Goal: Task Accomplishment & Management: Use online tool/utility

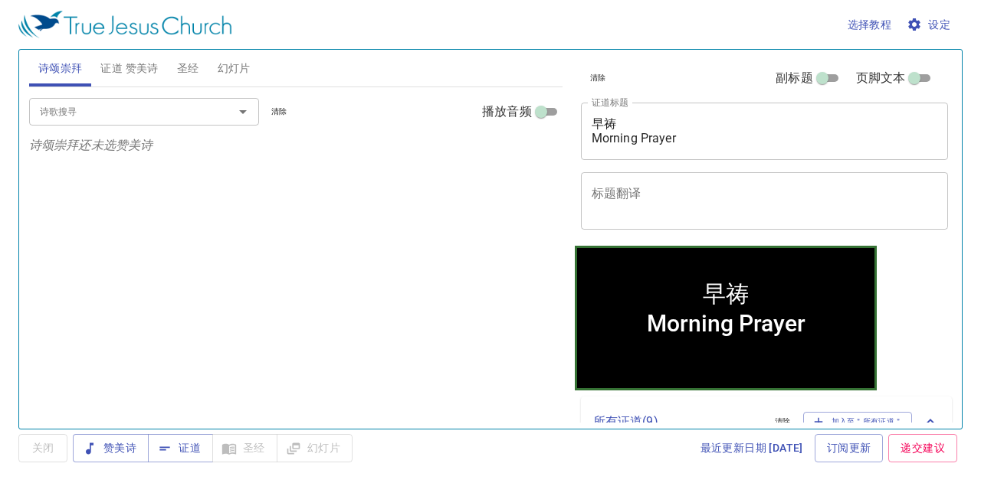
click at [593, 74] on span "清除" at bounding box center [598, 78] width 16 height 14
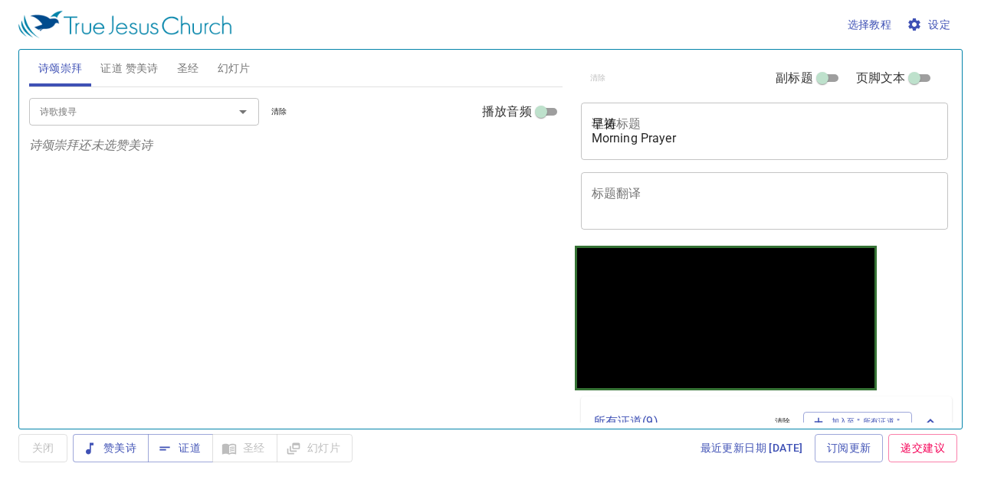
click at [129, 68] on span "证道 赞美诗" at bounding box center [128, 68] width 57 height 19
drag, startPoint x: 264, startPoint y: 76, endPoint x: 244, endPoint y: 74, distance: 20.0
click at [262, 76] on div "诗颂崇拜 证道 赞美诗 圣经 幻灯片" at bounding box center [295, 68] width 533 height 37
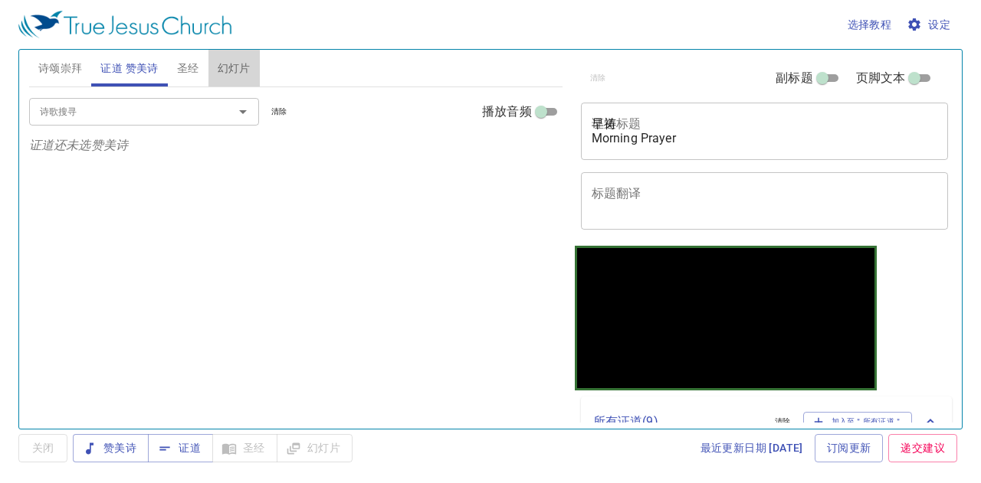
drag, startPoint x: 238, startPoint y: 74, endPoint x: 182, endPoint y: 125, distance: 75.4
click at [237, 74] on span "幻灯片" at bounding box center [234, 68] width 33 height 19
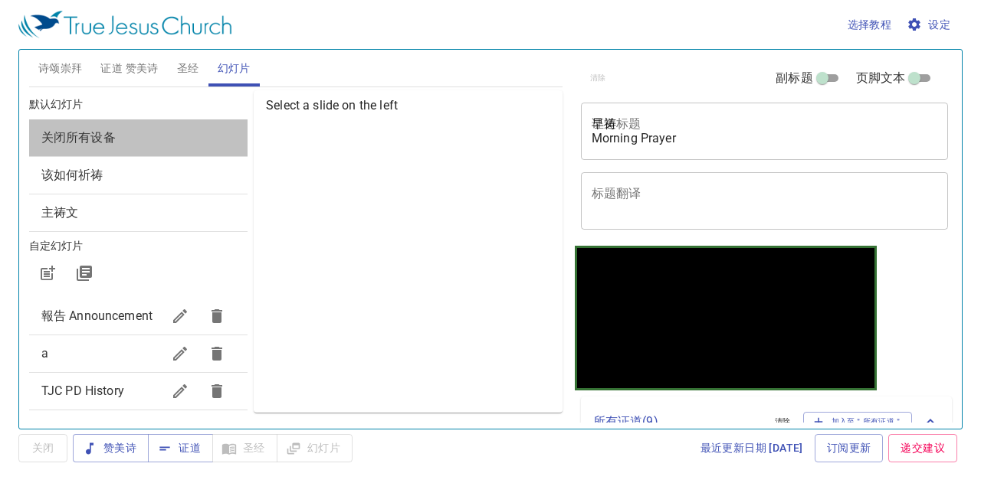
click at [178, 131] on span "关闭所有设备" at bounding box center [138, 138] width 194 height 18
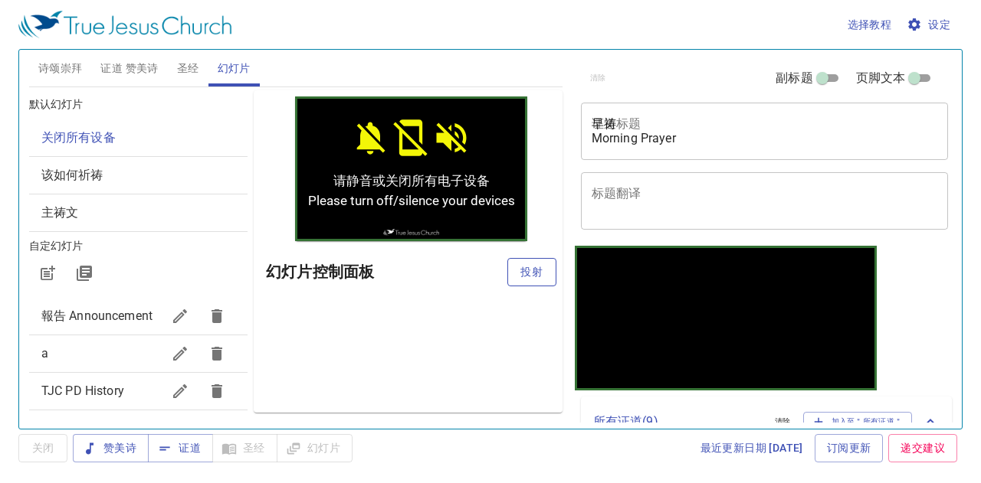
click at [526, 283] on button "投射" at bounding box center [531, 272] width 49 height 28
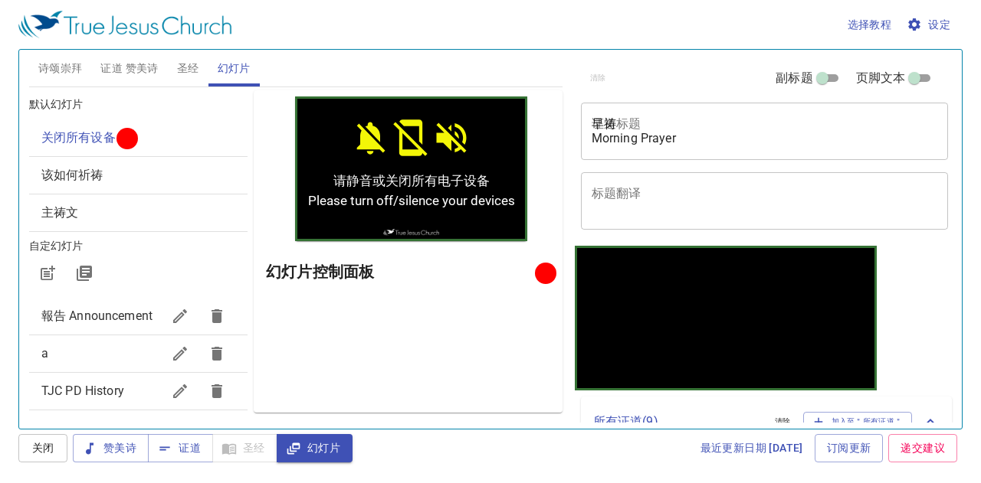
click at [63, 64] on span "诗颂崇拜" at bounding box center [60, 68] width 44 height 19
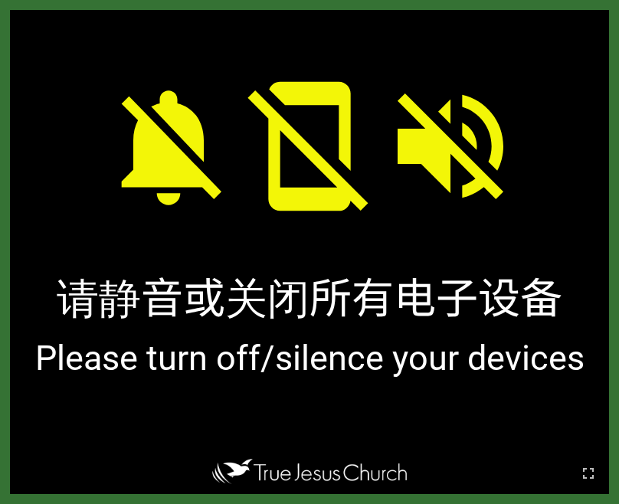
drag, startPoint x: 585, startPoint y: 463, endPoint x: 688, endPoint y: 530, distance: 122.8
click at [585, 463] on button "button" at bounding box center [588, 473] width 37 height 37
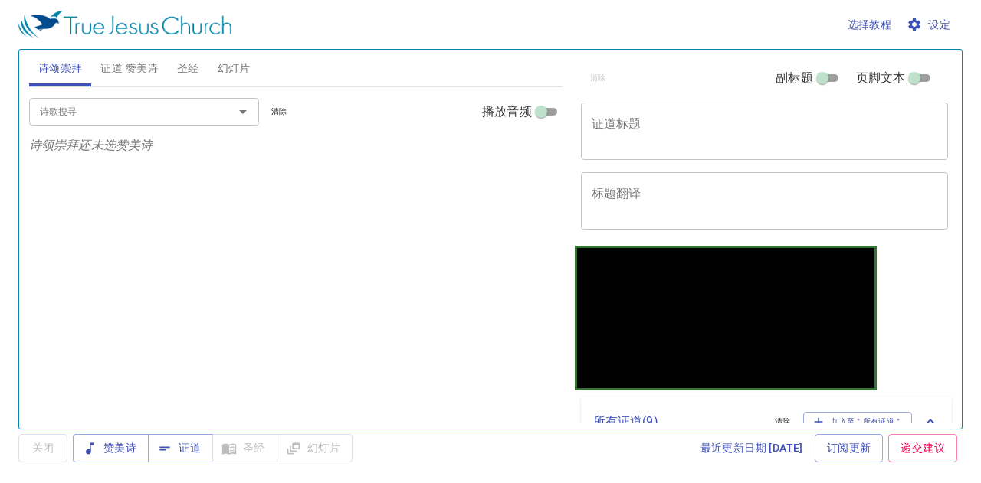
click at [644, 135] on textarea "证道标题" at bounding box center [764, 130] width 346 height 29
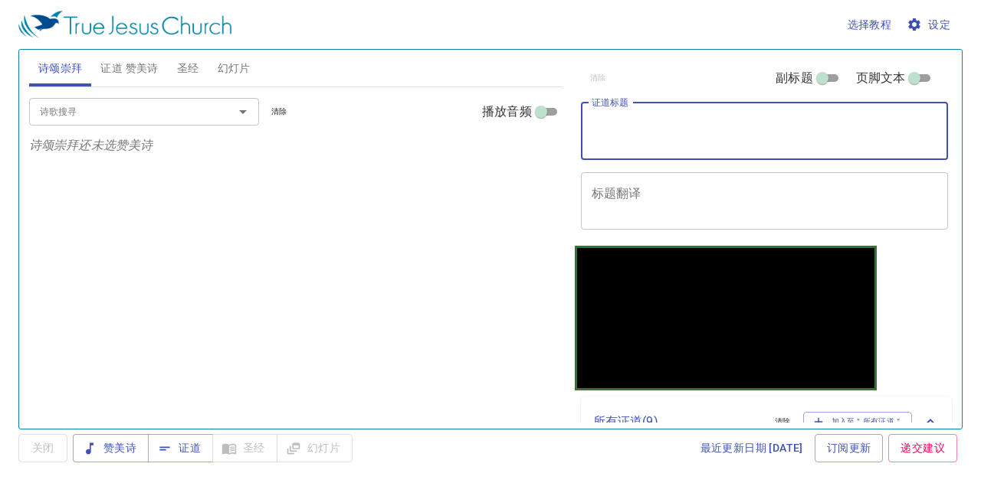
paste textarea "[DEMOGRAPHIC_DATA] 신자들을 환영합니다"
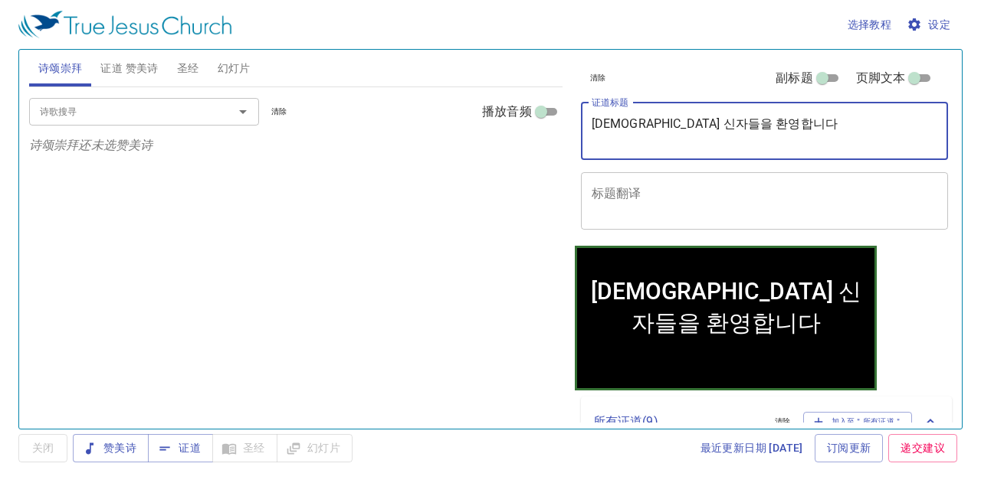
type textarea "[DEMOGRAPHIC_DATA] 신자들을 환영합니다"
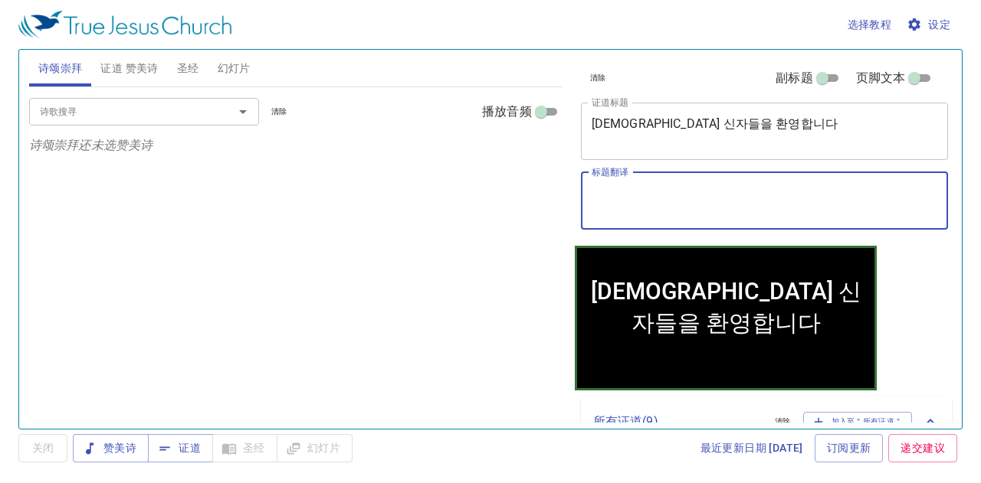
click at [611, 202] on textarea "标题翻译" at bounding box center [764, 200] width 346 height 29
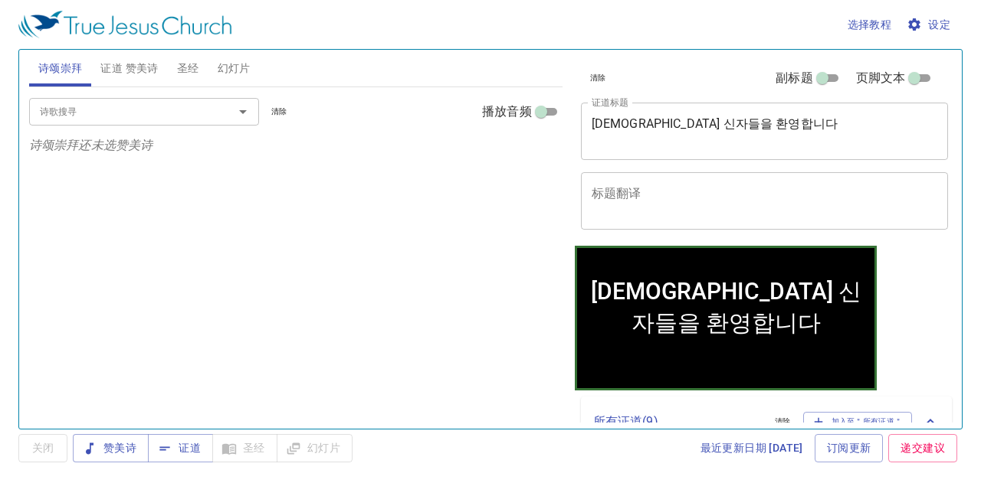
click at [794, 212] on textarea "标题翻译" at bounding box center [764, 200] width 346 height 29
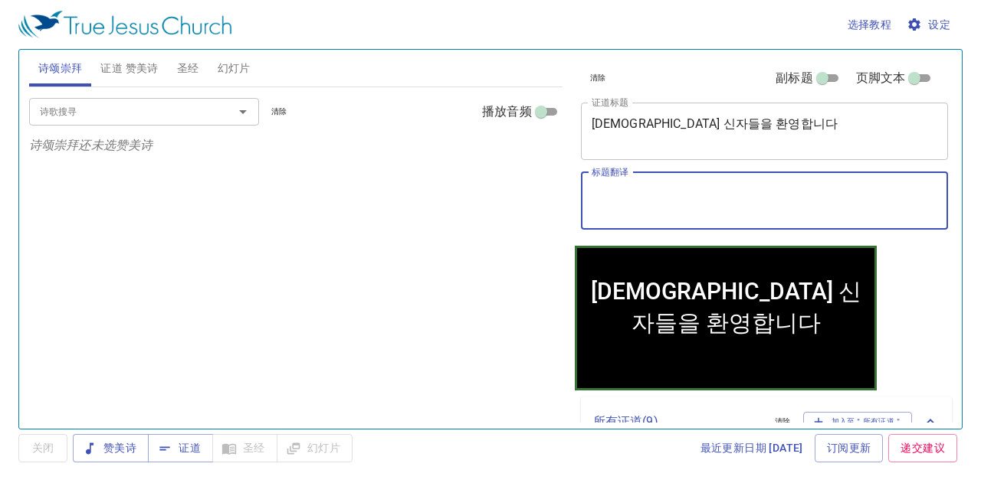
paste textarea "hangug [PERSON_NAME]"
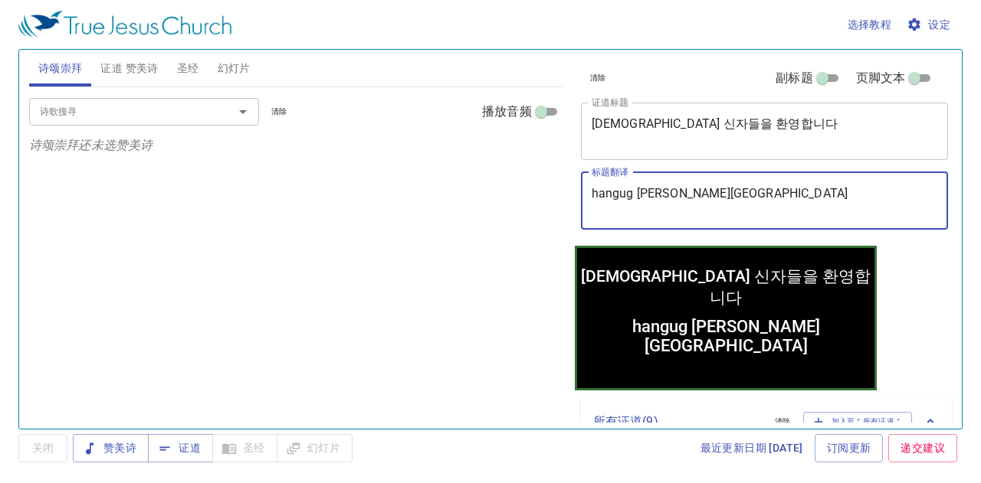
type textarea "hangug [PERSON_NAME]"
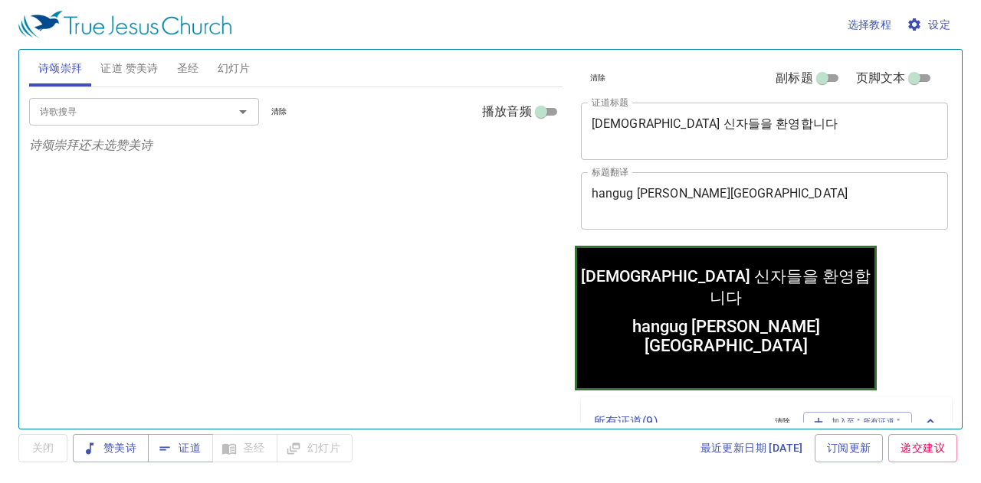
click at [384, 312] on div "诗歌搜寻 诗歌搜寻 清除 播放音频 诗颂崇拜还未选赞美诗" at bounding box center [295, 251] width 533 height 329
click at [227, 64] on span "幻灯片" at bounding box center [234, 68] width 33 height 19
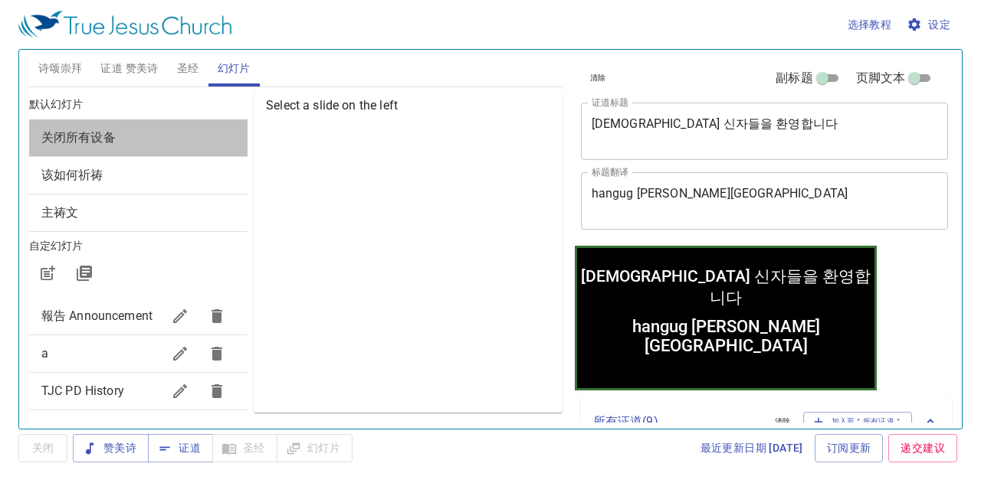
click at [182, 132] on span "关闭所有设备" at bounding box center [138, 138] width 194 height 18
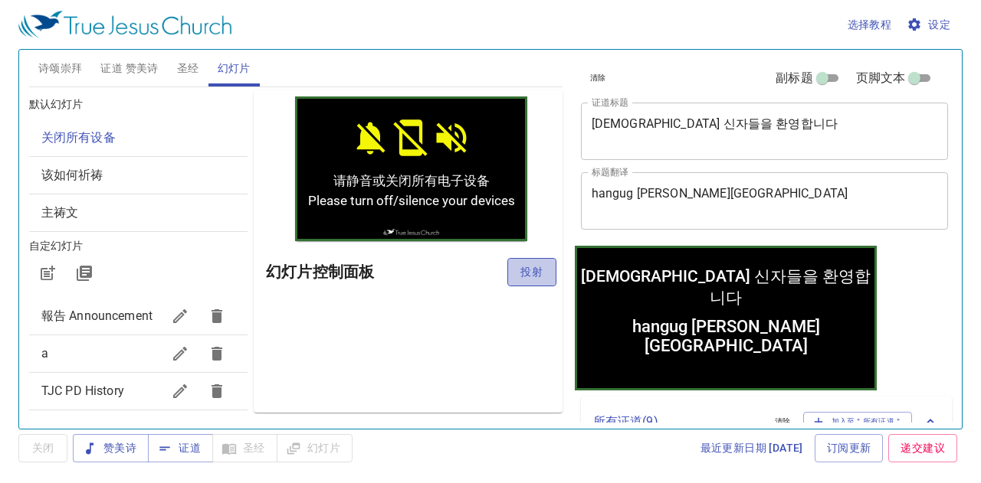
click at [538, 271] on span "投射" at bounding box center [531, 272] width 25 height 19
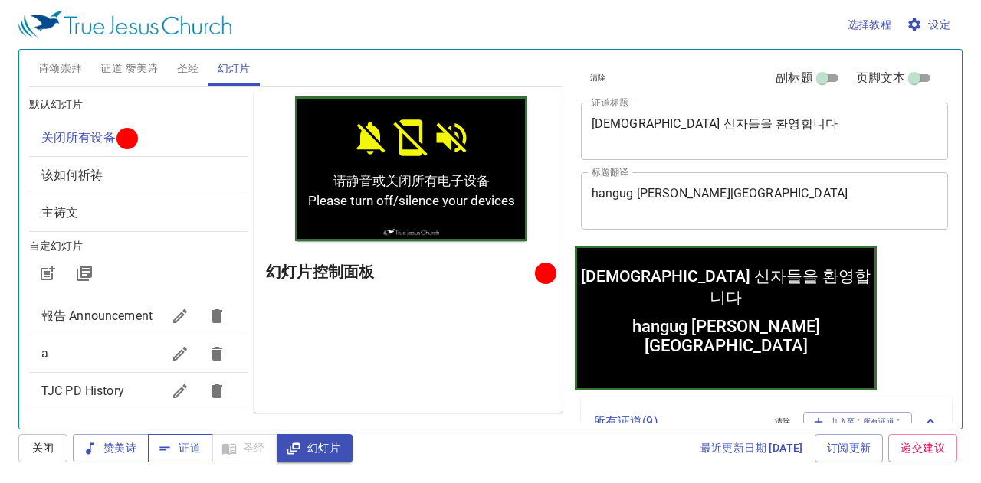
click at [185, 445] on span "证道" at bounding box center [180, 448] width 41 height 19
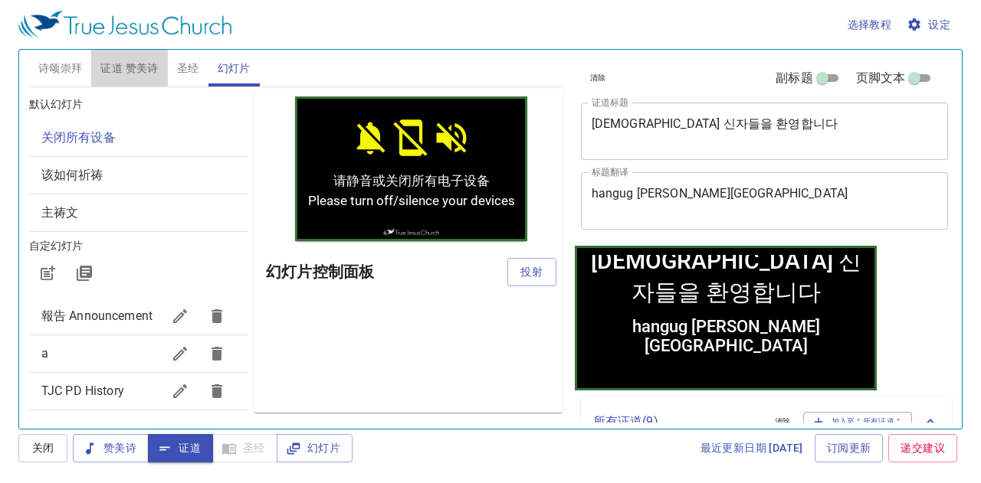
click at [112, 62] on span "证道 赞美诗" at bounding box center [128, 68] width 57 height 19
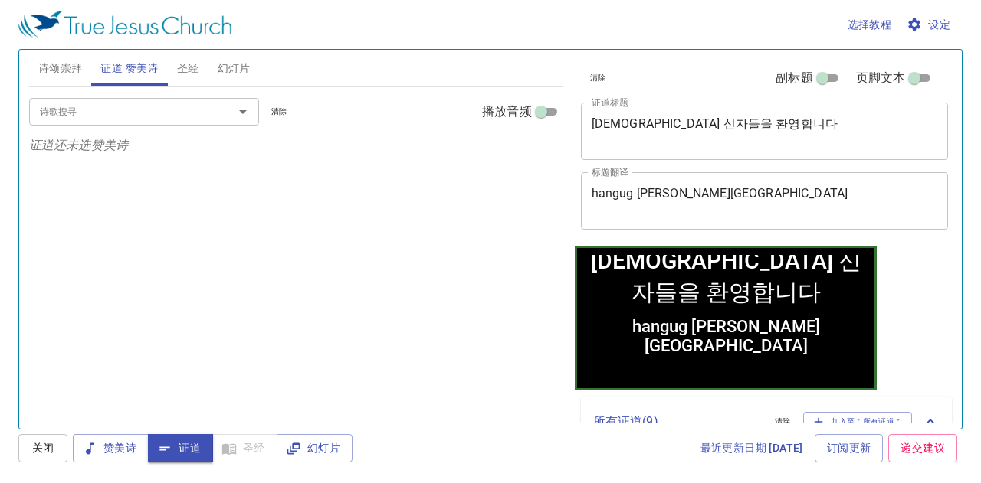
click at [92, 102] on div "诗歌搜寻" at bounding box center [144, 111] width 230 height 27
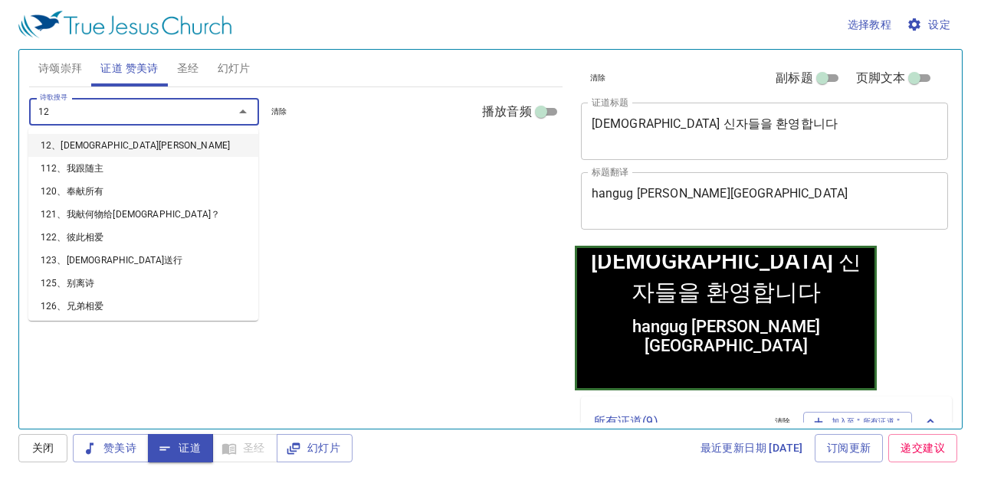
type input "122"
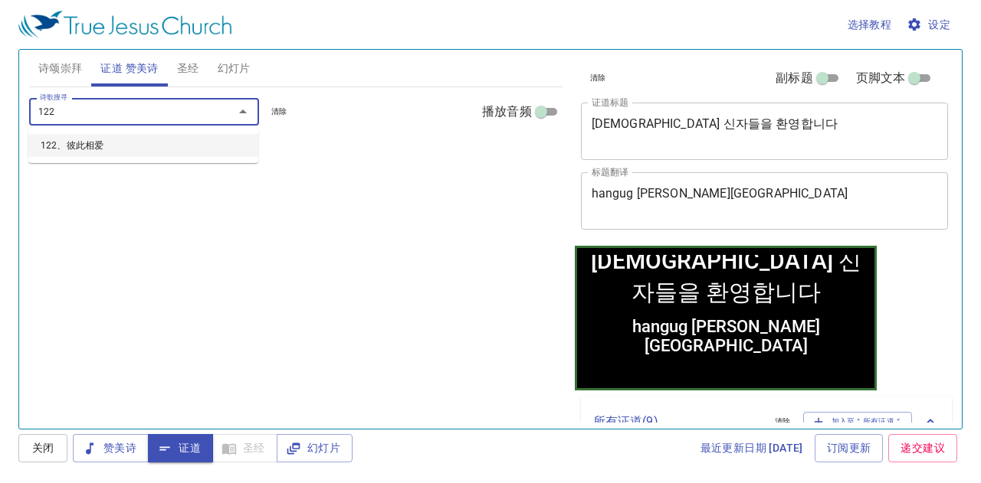
click at [119, 151] on li "122、彼此相爱" at bounding box center [143, 145] width 230 height 23
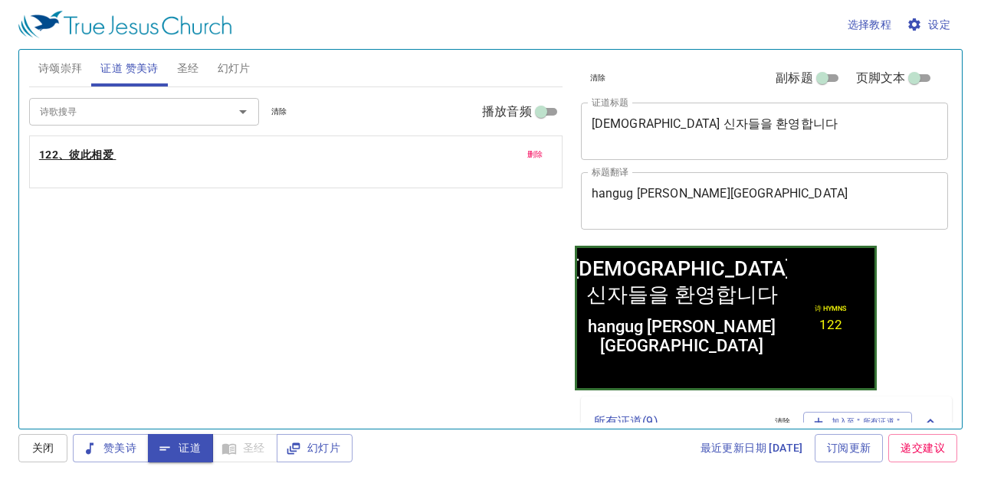
click at [90, 154] on b "122、彼此相爱" at bounding box center [76, 155] width 74 height 19
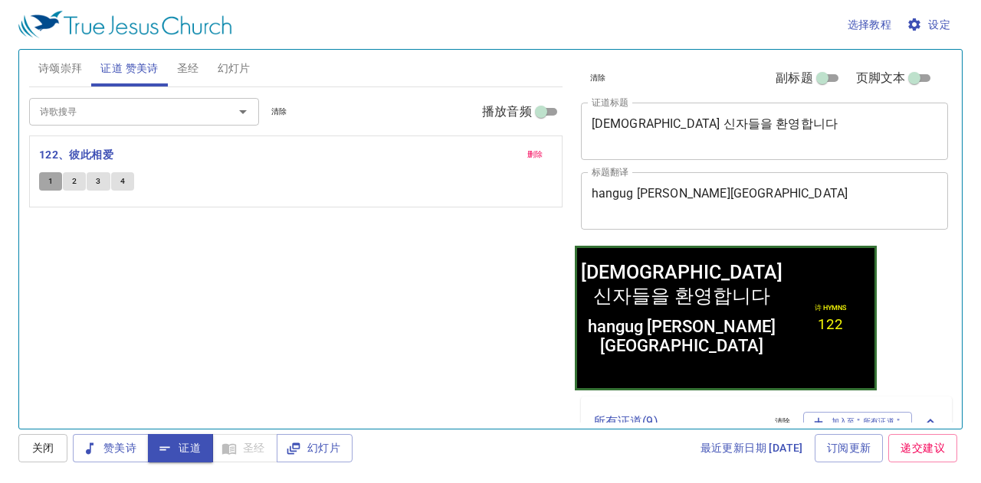
click at [49, 179] on span "1" at bounding box center [50, 182] width 5 height 14
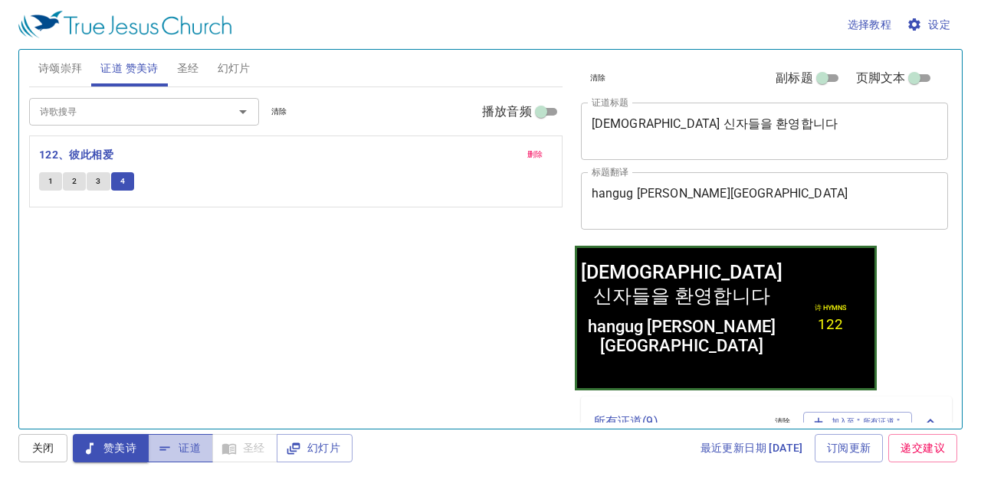
click at [178, 447] on span "证道" at bounding box center [180, 448] width 41 height 19
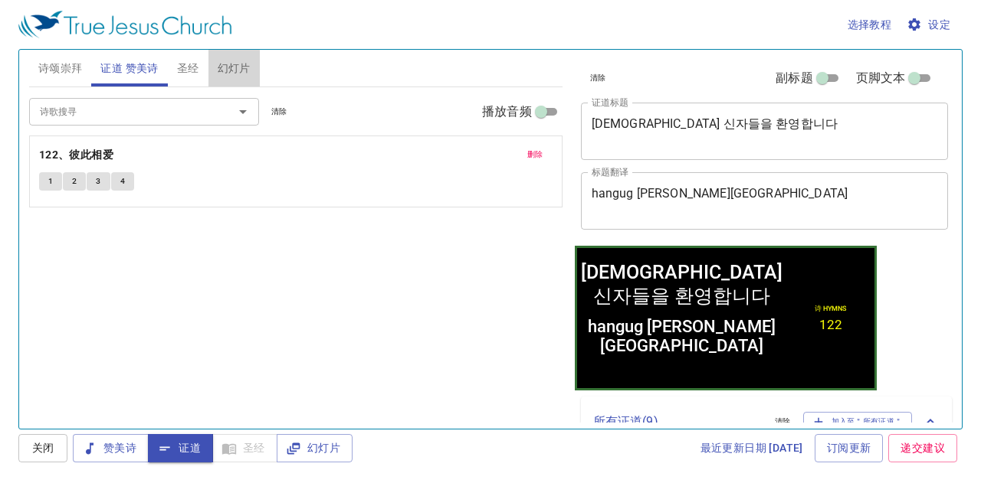
click at [228, 63] on span "幻灯片" at bounding box center [234, 68] width 33 height 19
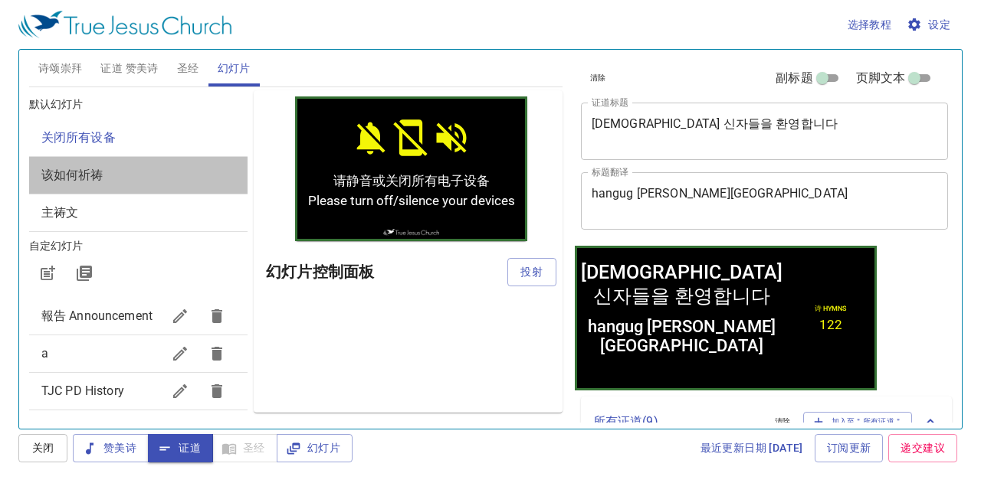
click at [199, 168] on span "该如何祈祷" at bounding box center [138, 175] width 194 height 18
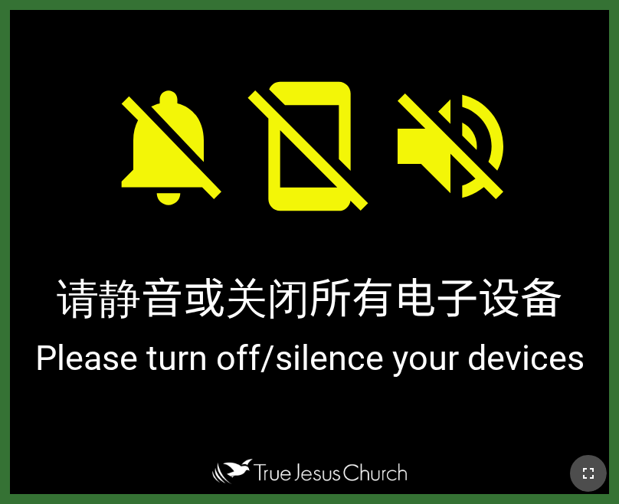
click at [581, 477] on icon "button" at bounding box center [588, 473] width 18 height 18
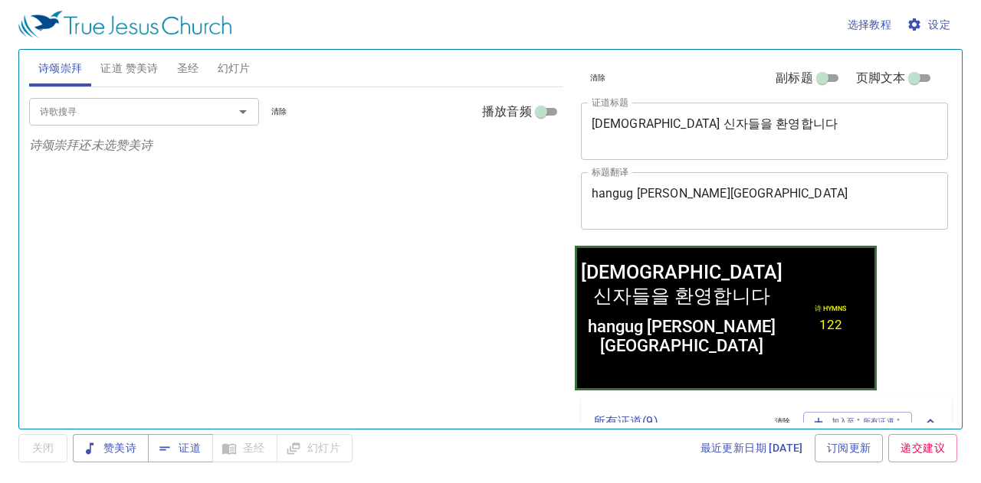
click at [239, 66] on span "幻灯片" at bounding box center [234, 68] width 33 height 19
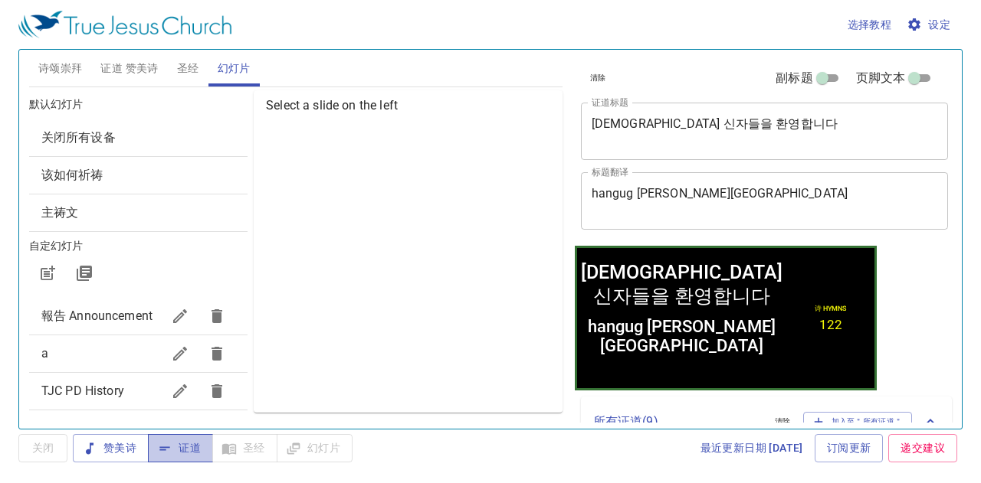
click at [195, 451] on span "证道" at bounding box center [180, 448] width 41 height 19
click at [184, 159] on div "该如何祈祷" at bounding box center [138, 175] width 218 height 37
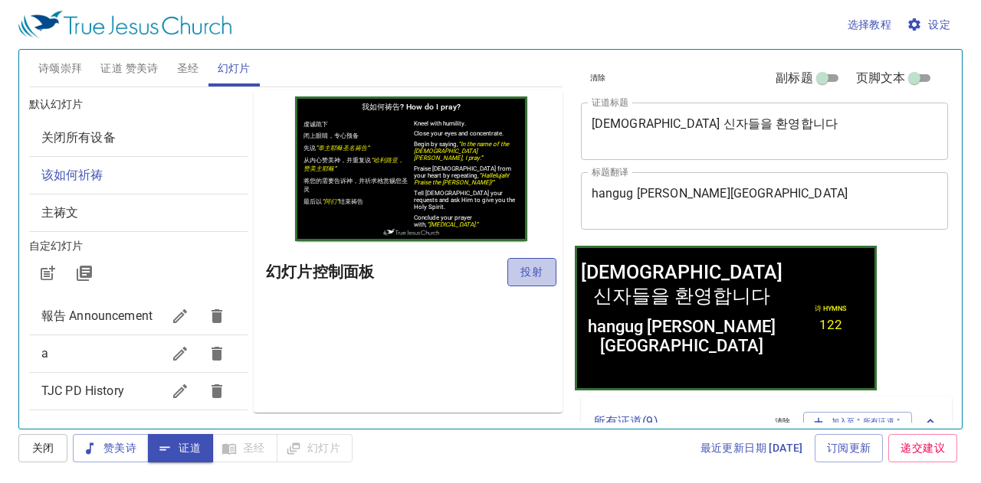
click at [526, 277] on span "投射" at bounding box center [531, 272] width 25 height 19
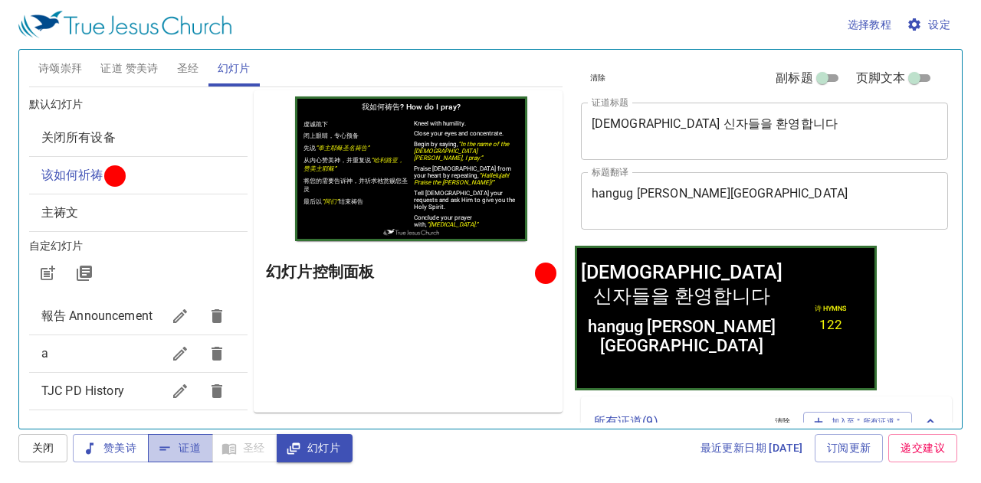
click at [190, 451] on span "证道" at bounding box center [180, 448] width 41 height 19
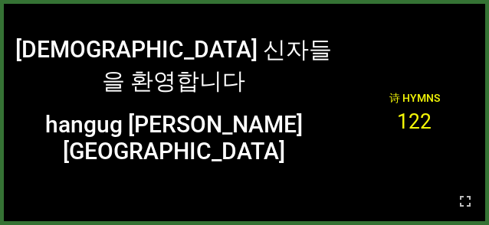
drag, startPoint x: 468, startPoint y: 213, endPoint x: 469, endPoint y: 263, distance: 49.8
click at [468, 213] on button "button" at bounding box center [465, 201] width 37 height 37
